Goal: Task Accomplishment & Management: Use online tool/utility

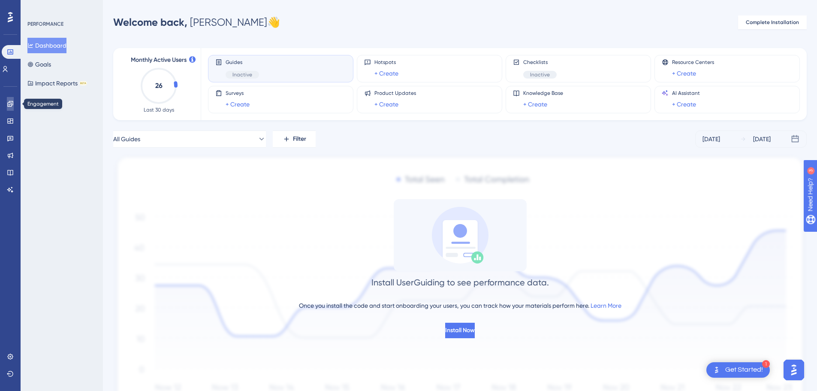
click at [9, 107] on link at bounding box center [10, 104] width 7 height 14
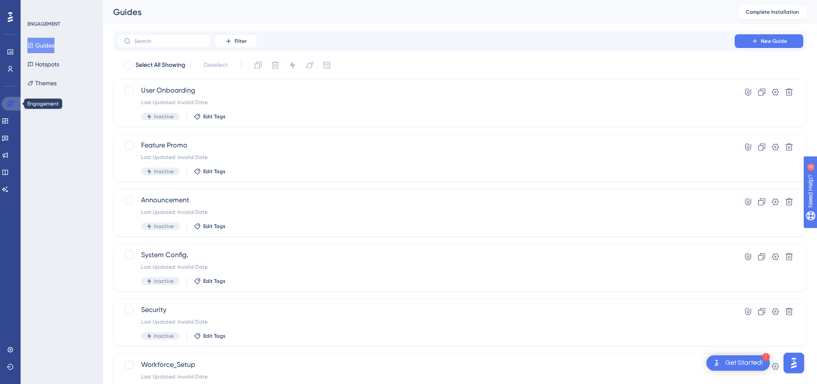
click at [11, 102] on icon at bounding box center [10, 104] width 6 height 6
click at [40, 42] on button "Guides" at bounding box center [40, 45] width 27 height 15
click at [9, 174] on icon at bounding box center [5, 172] width 7 height 7
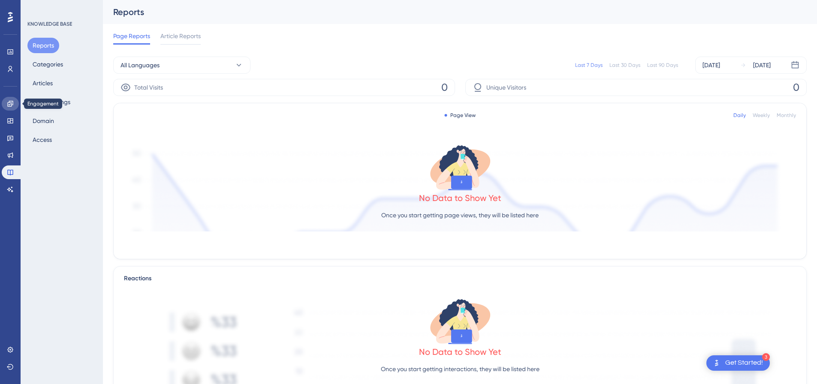
click at [7, 102] on icon at bounding box center [10, 103] width 7 height 7
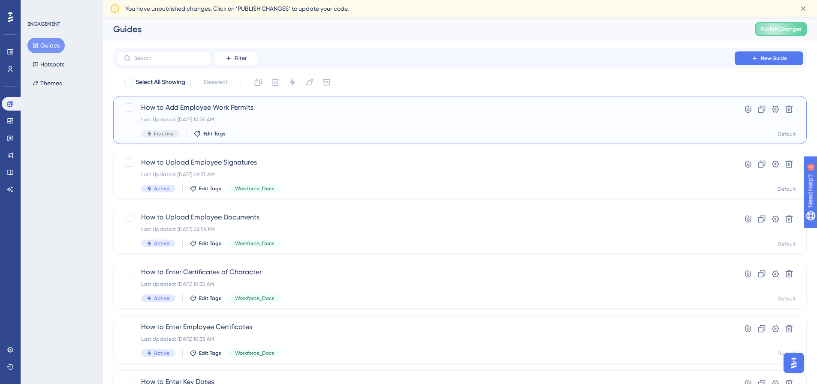
click at [229, 109] on span "How to Add Employee Work Permits" at bounding box center [425, 107] width 569 height 10
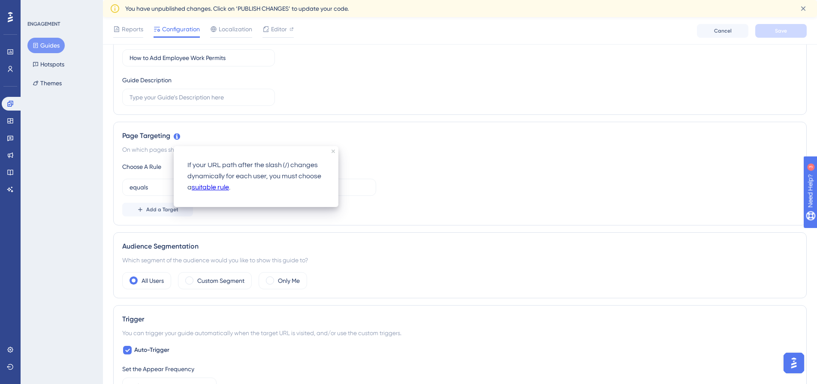
scroll to position [257, 0]
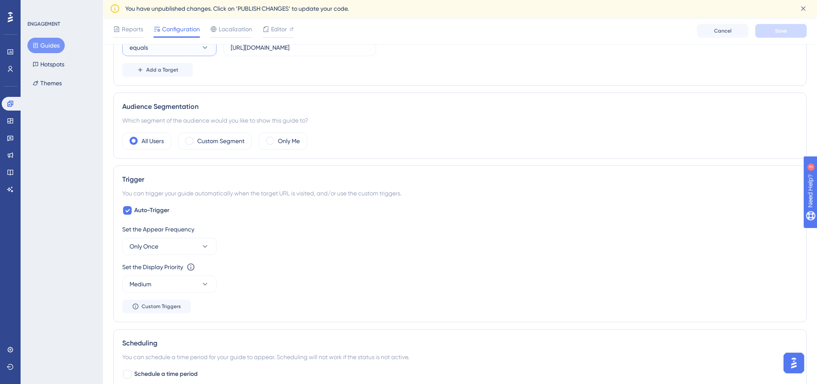
click at [210, 51] on button "equals" at bounding box center [169, 47] width 94 height 17
click at [184, 90] on div "not equals not equals" at bounding box center [169, 90] width 69 height 17
click at [259, 51] on input "https://test-dotnetcore.hrplus.net/" at bounding box center [300, 47] width 138 height 9
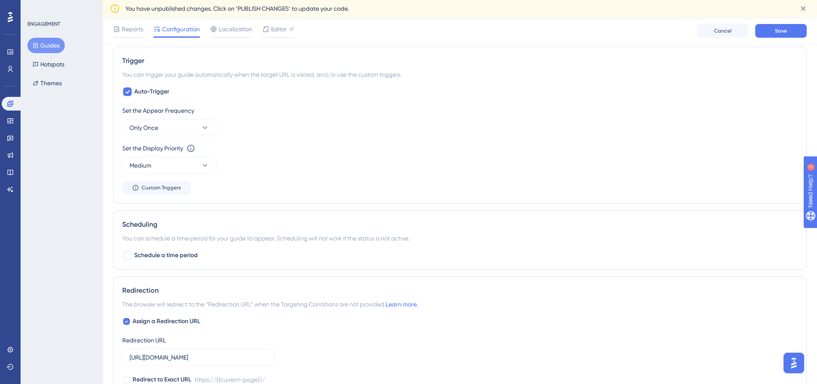
scroll to position [386, 0]
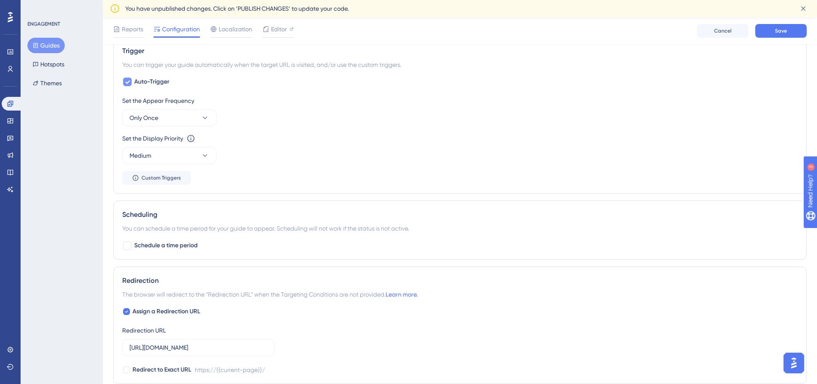
type input "#"
click at [127, 78] on div at bounding box center [127, 82] width 9 height 9
checkbox input "false"
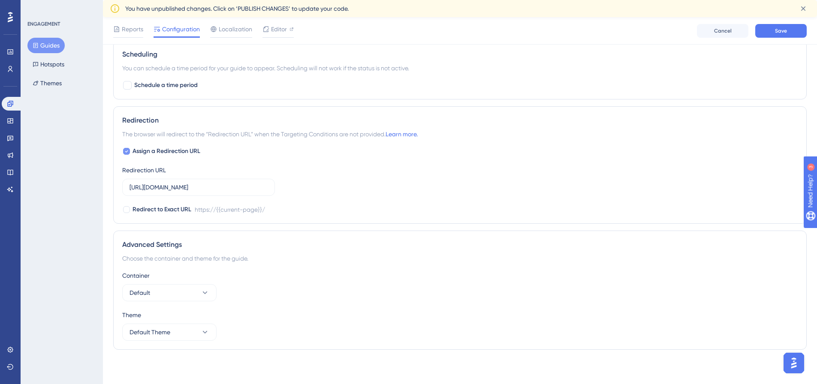
click at [128, 152] on icon at bounding box center [126, 151] width 3 height 7
checkbox input "false"
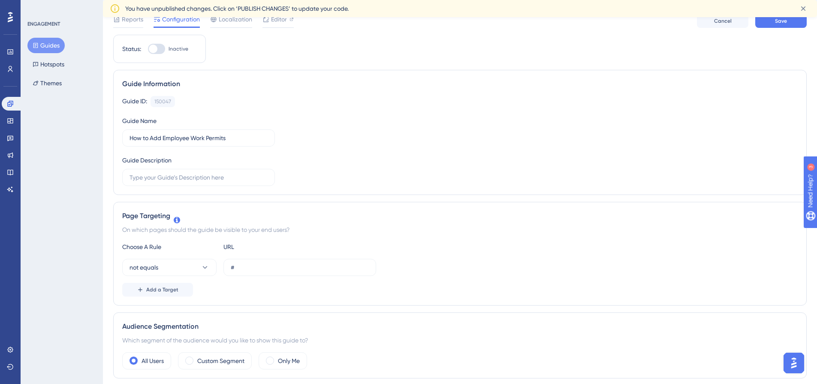
scroll to position [0, 0]
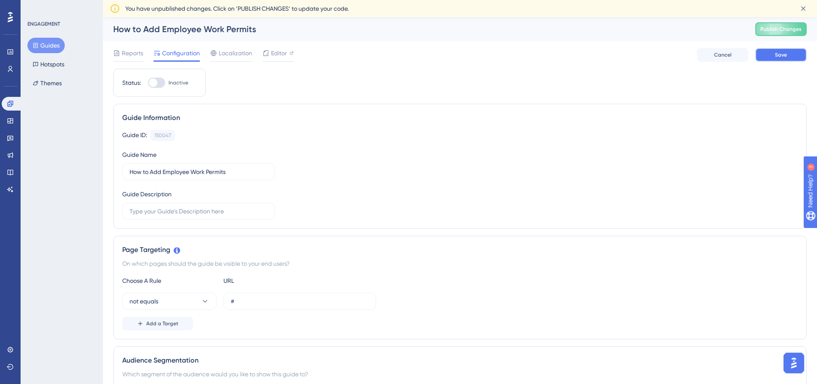
click at [792, 60] on button "Save" at bounding box center [780, 55] width 51 height 14
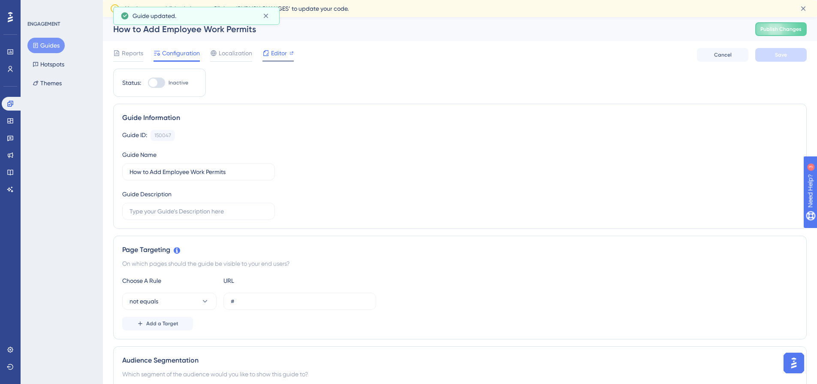
click at [278, 56] on span "Editor" at bounding box center [279, 53] width 16 height 10
